Goal: Find specific page/section: Find specific page/section

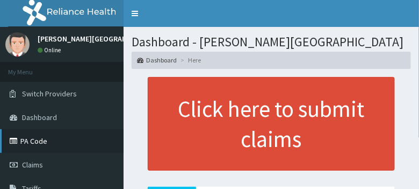
click at [33, 144] on link "PA Code" at bounding box center [62, 141] width 124 height 24
click at [35, 143] on link "PA Code" at bounding box center [62, 141] width 124 height 24
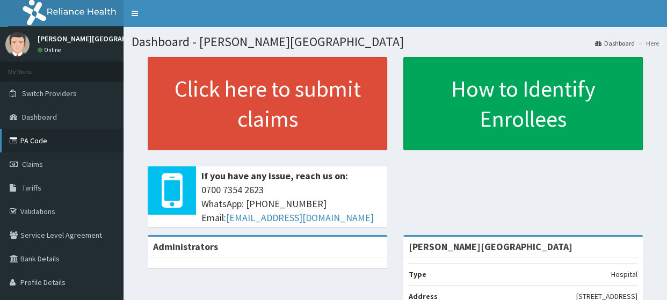
click at [40, 143] on link "PA Code" at bounding box center [62, 141] width 124 height 24
